Goal: Navigation & Orientation: Find specific page/section

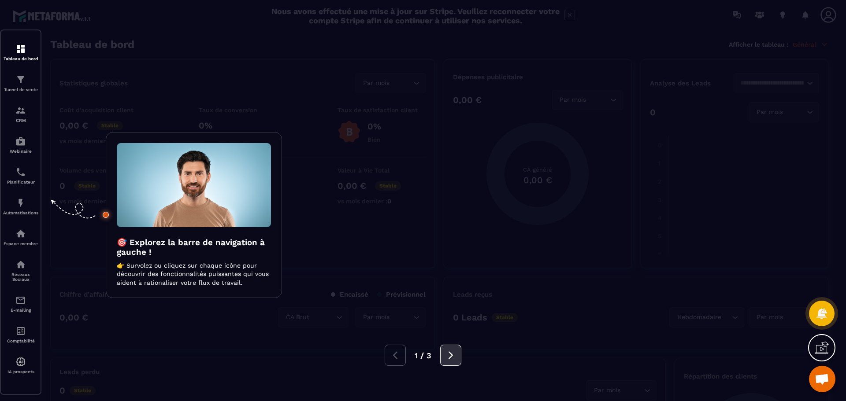
click at [454, 359] on icon at bounding box center [451, 356] width 10 height 10
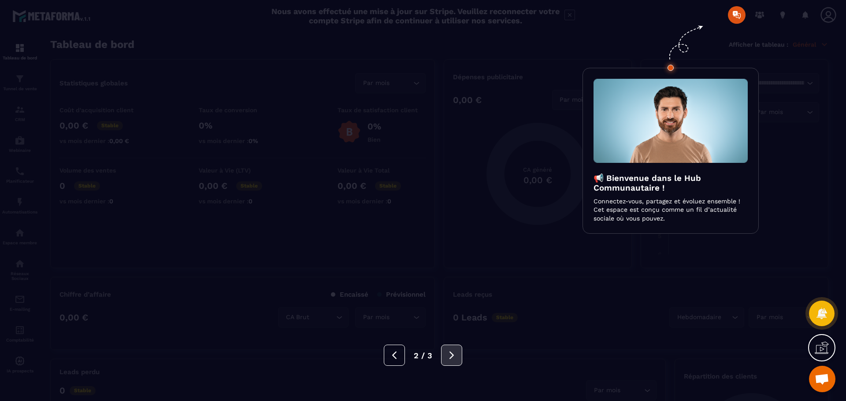
click at [454, 359] on icon at bounding box center [452, 356] width 10 height 10
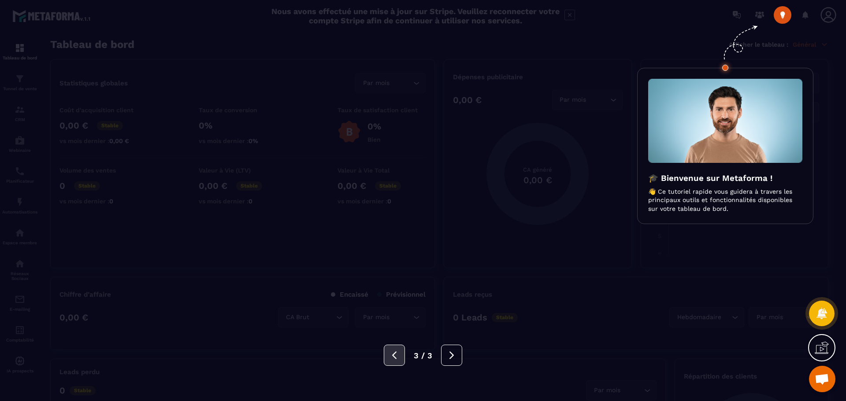
click at [395, 353] on icon at bounding box center [394, 355] width 4 height 7
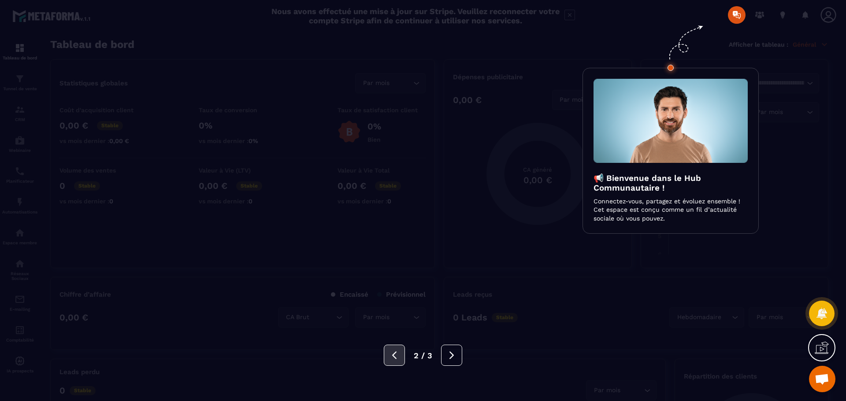
click at [395, 353] on icon at bounding box center [394, 355] width 4 height 7
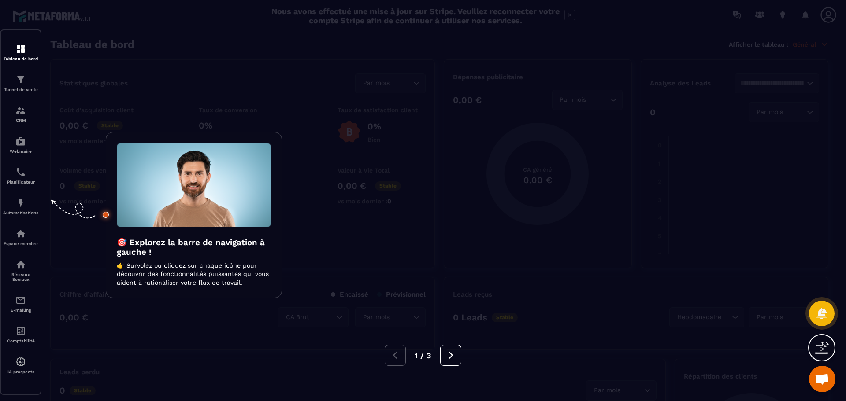
click at [20, 49] on div at bounding box center [423, 200] width 846 height 401
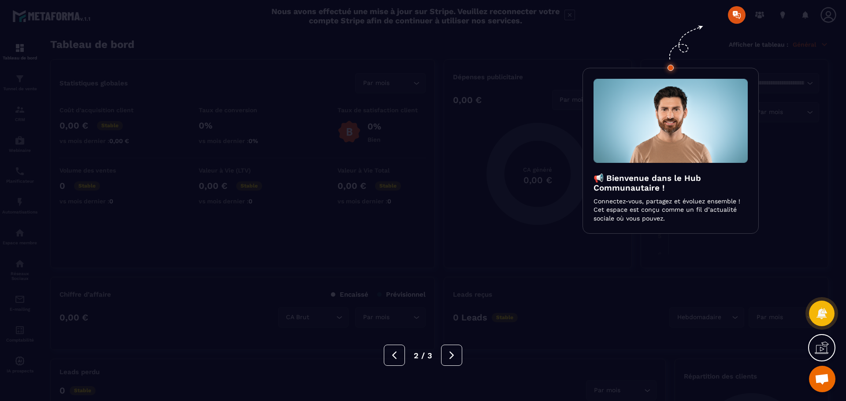
click at [641, 180] on h3 "📢 Bienvenue dans le Hub Communautaire !" at bounding box center [670, 183] width 154 height 19
click at [731, 15] on div at bounding box center [423, 200] width 846 height 401
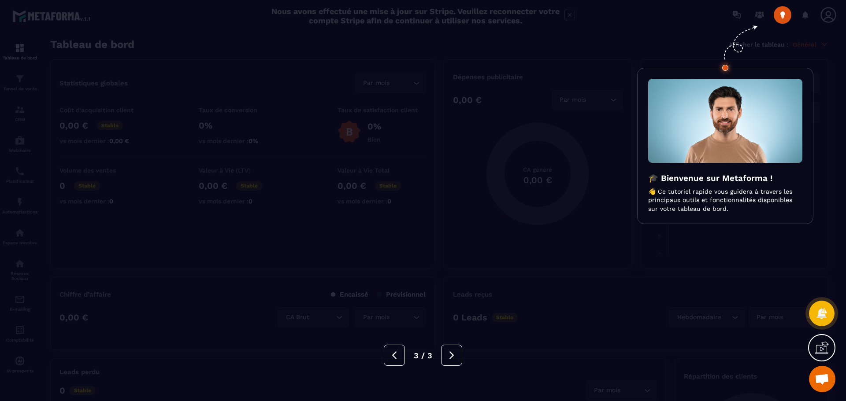
click at [781, 15] on div at bounding box center [423, 200] width 846 height 401
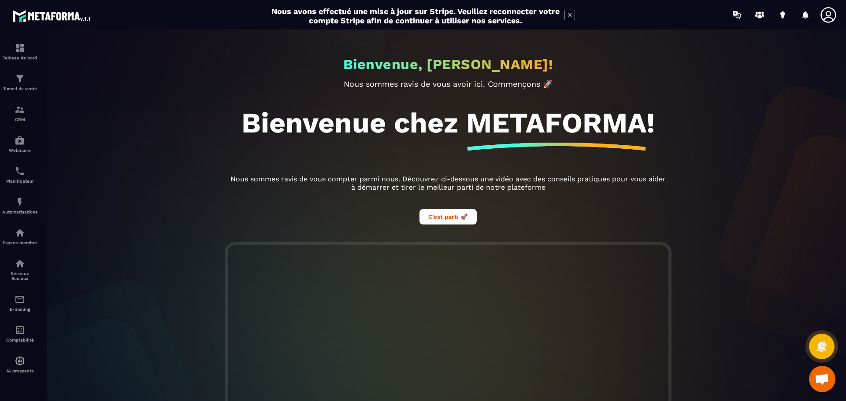
click at [829, 16] on icon at bounding box center [827, 14] width 15 height 15
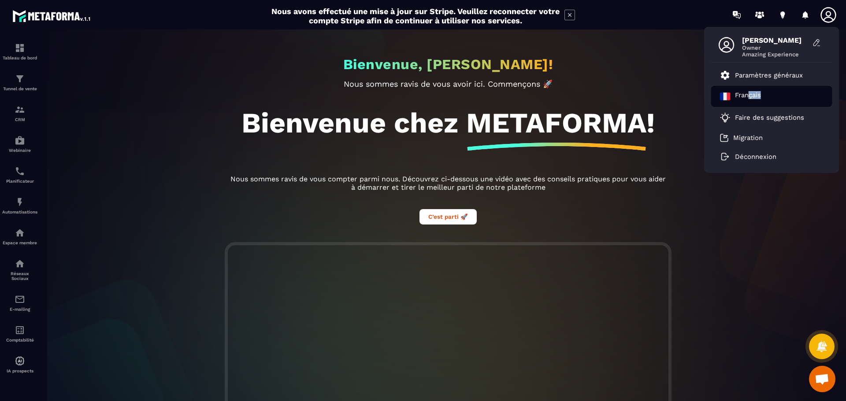
drag, startPoint x: 750, startPoint y: 94, endPoint x: 789, endPoint y: 89, distance: 39.5
click at [789, 89] on div "Français" at bounding box center [771, 96] width 121 height 21
